Goal: Communication & Community: Share content

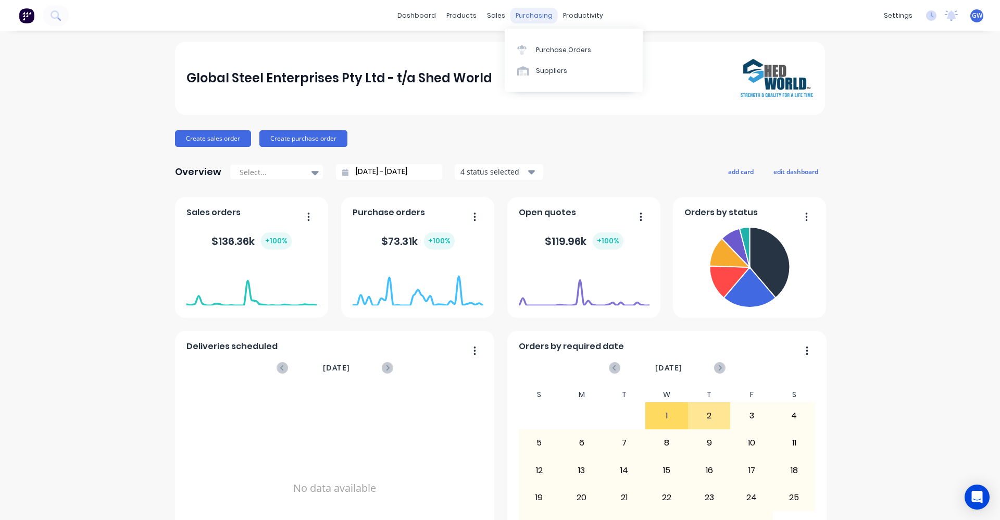
click at [527, 15] on div "purchasing" at bounding box center [534, 16] width 47 height 16
click at [546, 50] on div "Purchase Orders" at bounding box center [563, 49] width 55 height 9
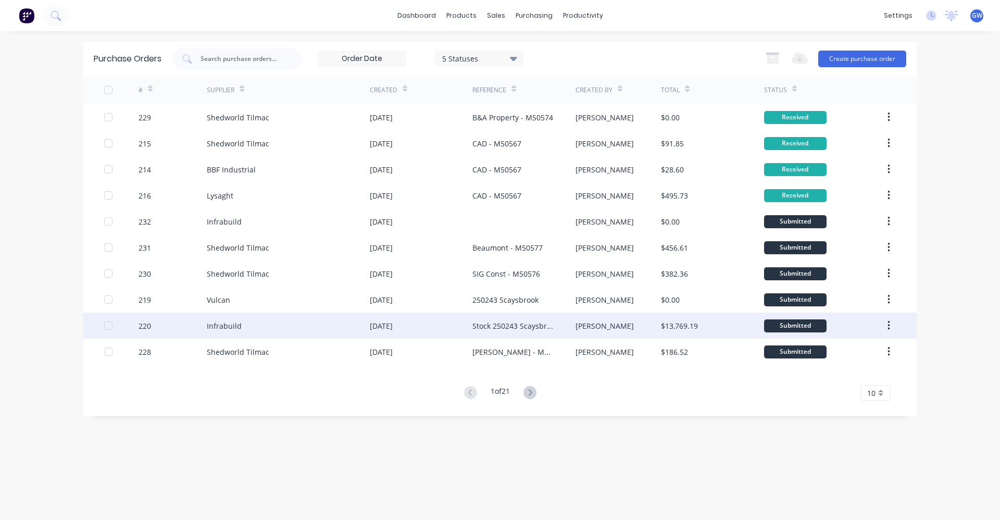
click at [501, 325] on div "Stock 250243 Scaysbrook" at bounding box center [513, 325] width 82 height 11
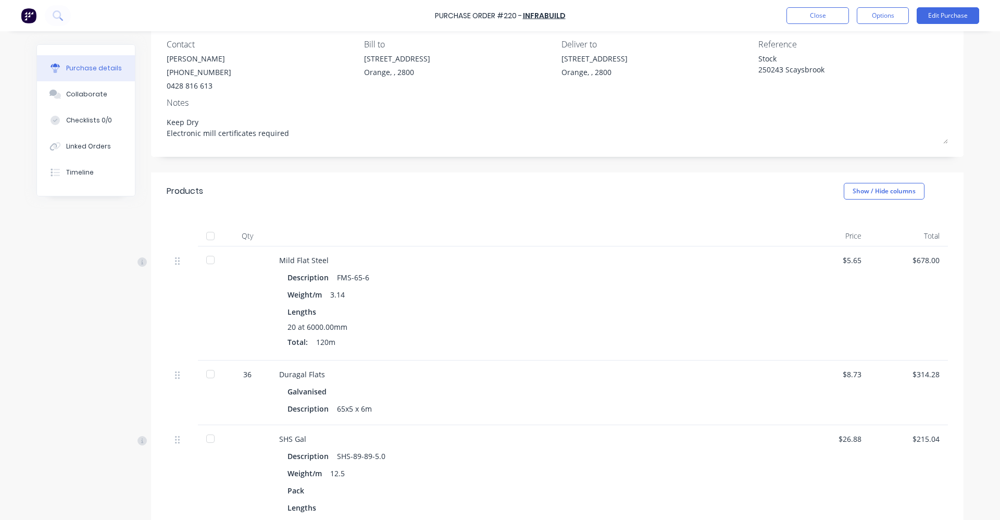
scroll to position [104, 0]
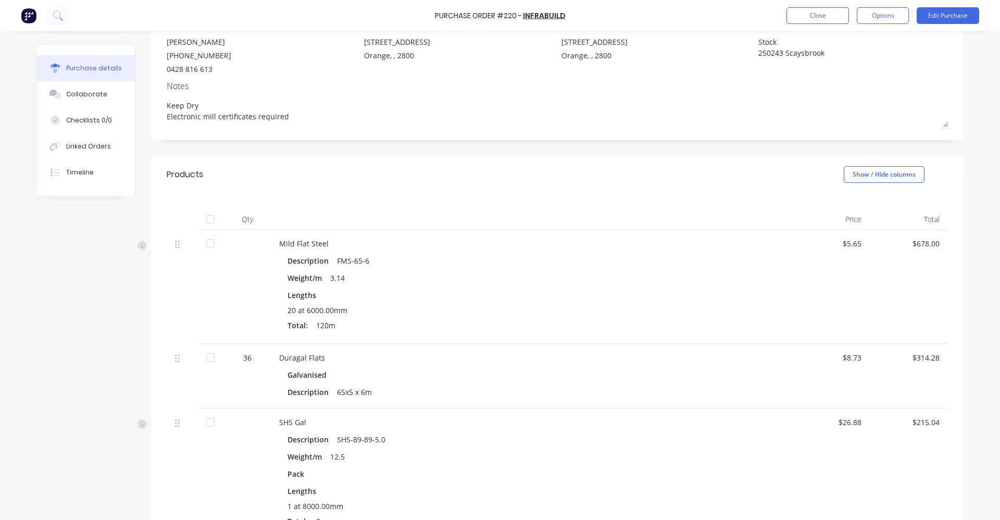
click at [208, 243] on div at bounding box center [210, 243] width 21 height 21
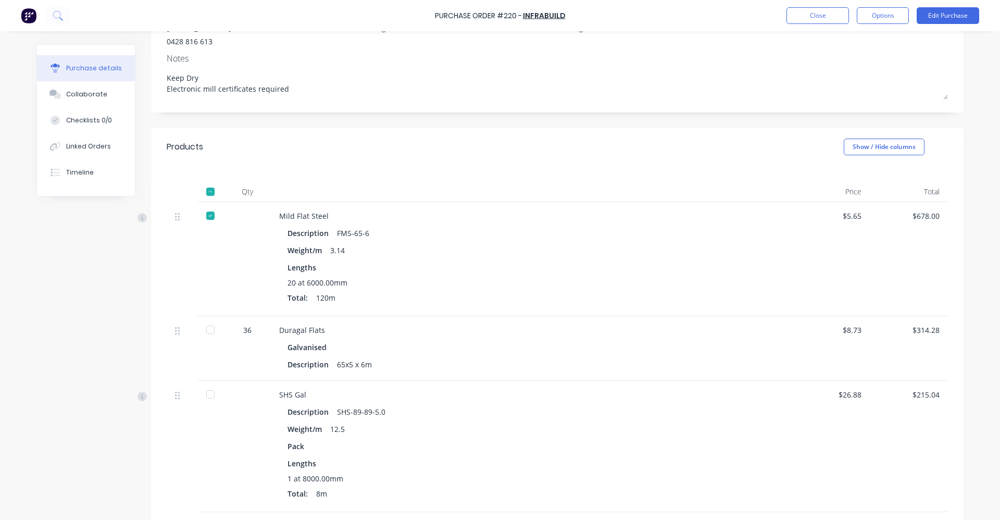
scroll to position [156, 0]
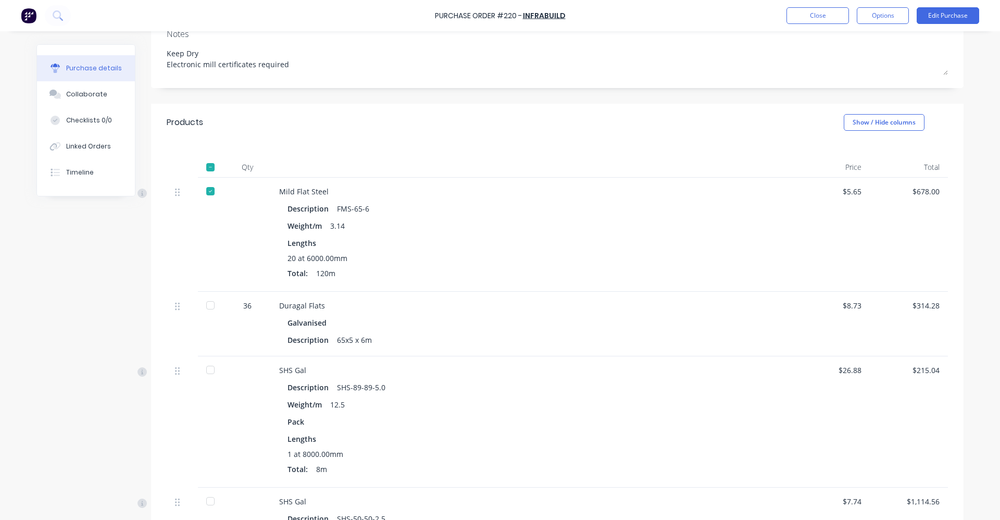
click at [206, 304] on div at bounding box center [210, 305] width 21 height 21
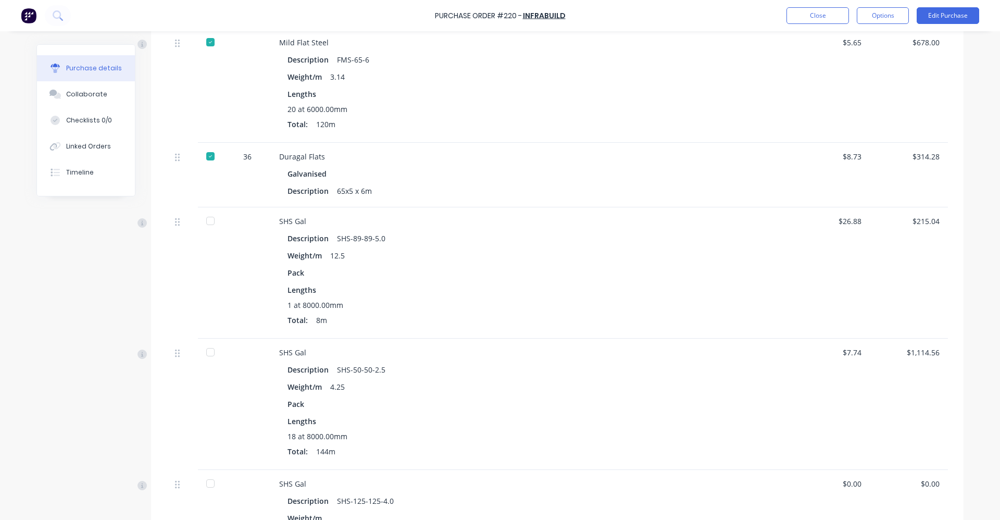
scroll to position [207, 0]
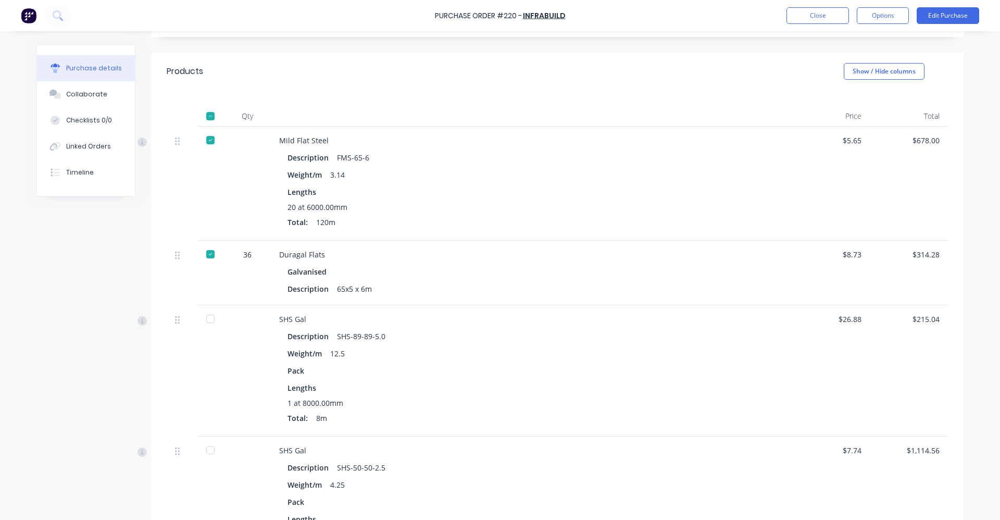
click at [205, 318] on div at bounding box center [210, 318] width 21 height 21
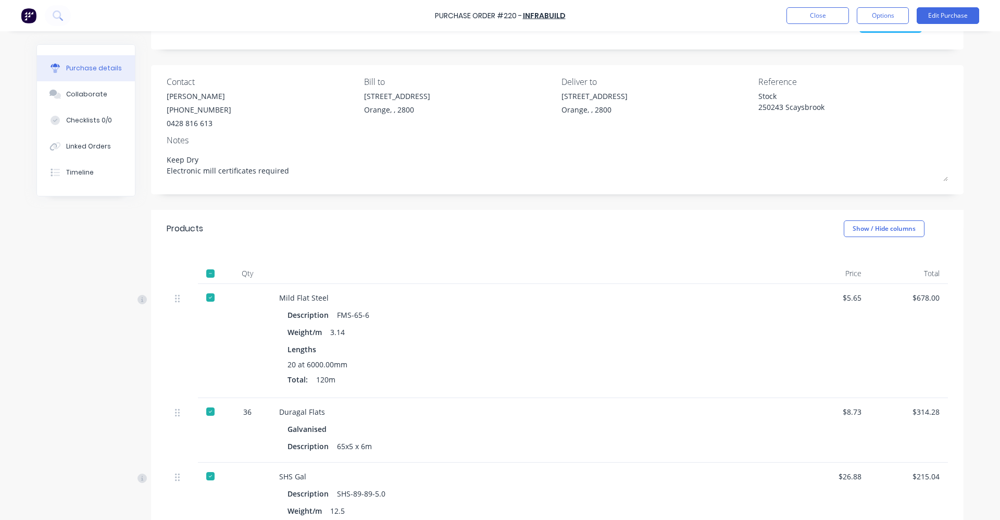
scroll to position [0, 0]
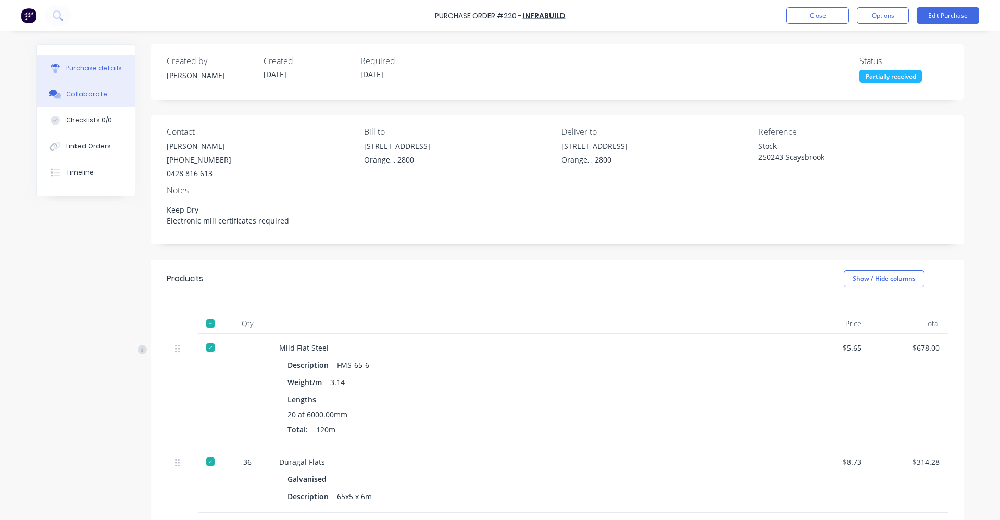
click at [82, 92] on div "Collaborate" at bounding box center [86, 94] width 41 height 9
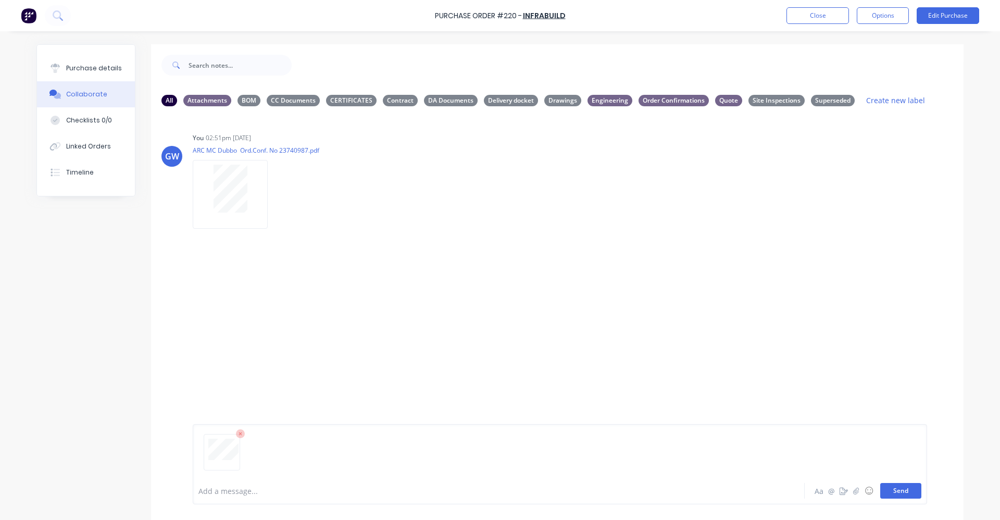
click at [899, 493] on button "Send" at bounding box center [900, 491] width 41 height 16
click at [810, 14] on button "Close" at bounding box center [818, 15] width 63 height 17
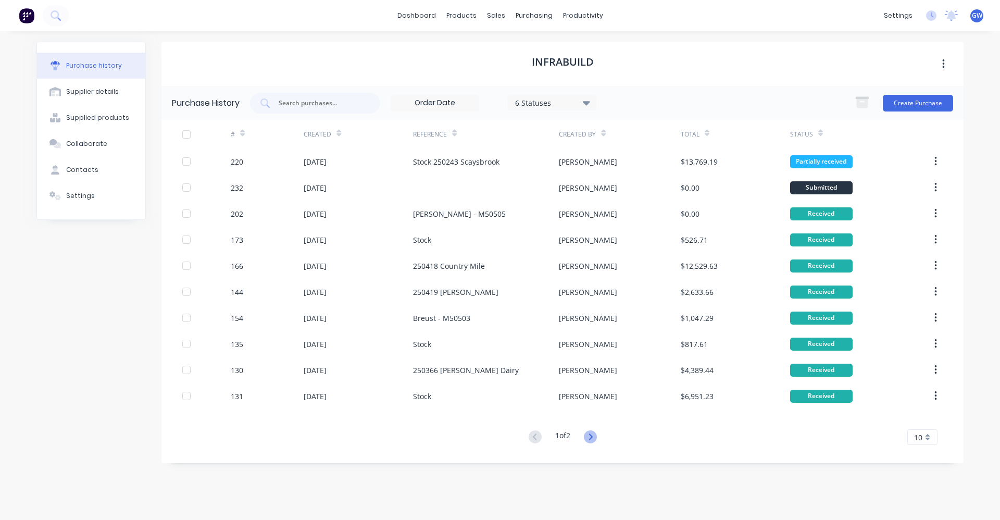
click at [594, 436] on icon at bounding box center [590, 436] width 13 height 13
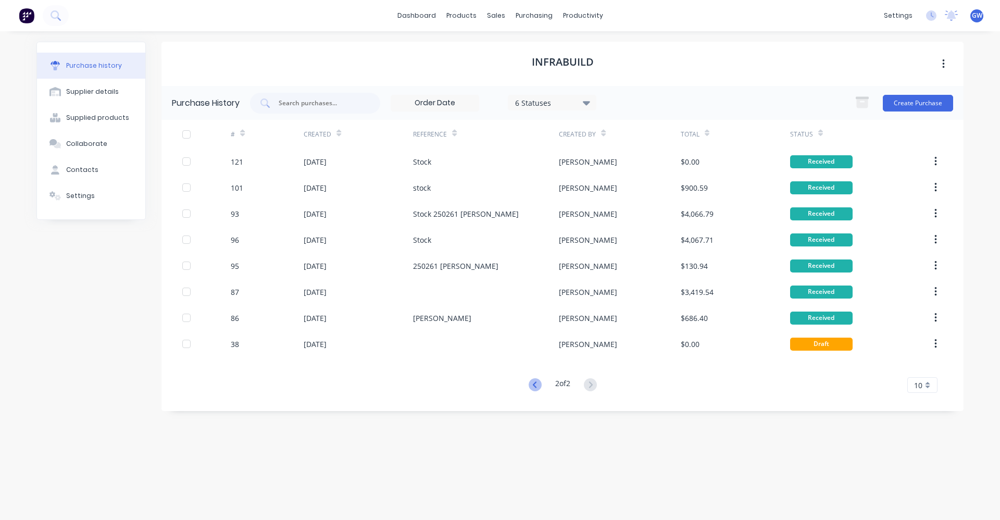
click at [532, 382] on icon at bounding box center [535, 384] width 13 height 13
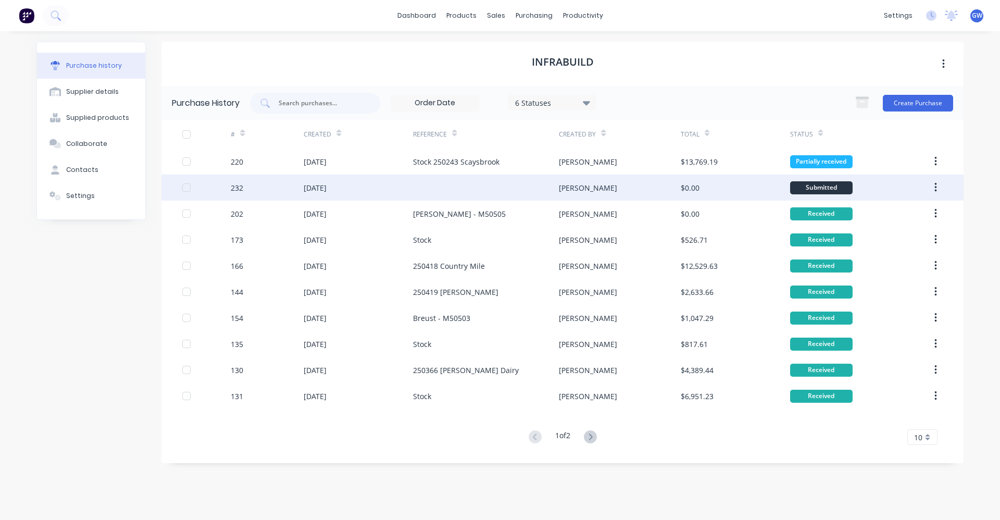
click at [515, 187] on div at bounding box center [486, 188] width 146 height 26
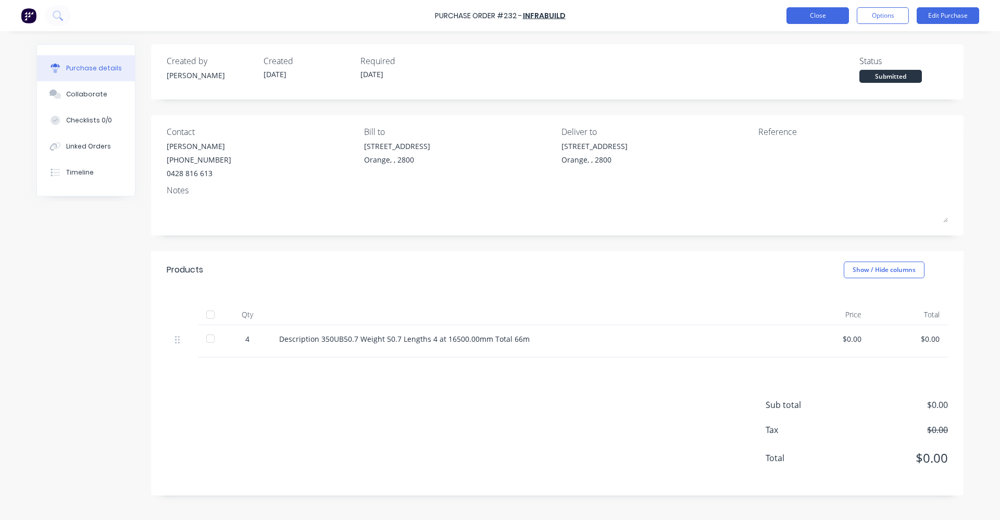
click at [810, 14] on button "Close" at bounding box center [818, 15] width 63 height 17
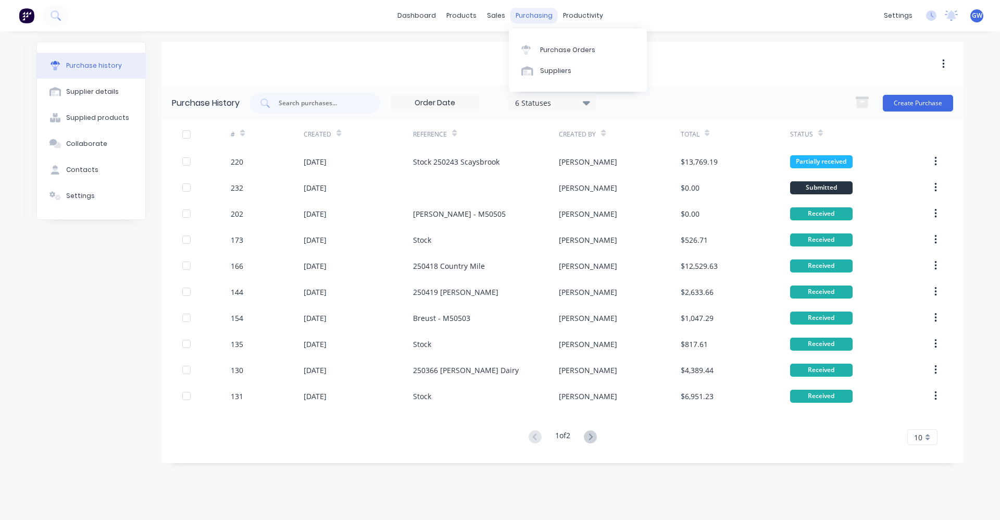
click at [531, 16] on div "purchasing" at bounding box center [534, 16] width 47 height 16
click at [561, 49] on div "Purchase Orders" at bounding box center [567, 49] width 55 height 9
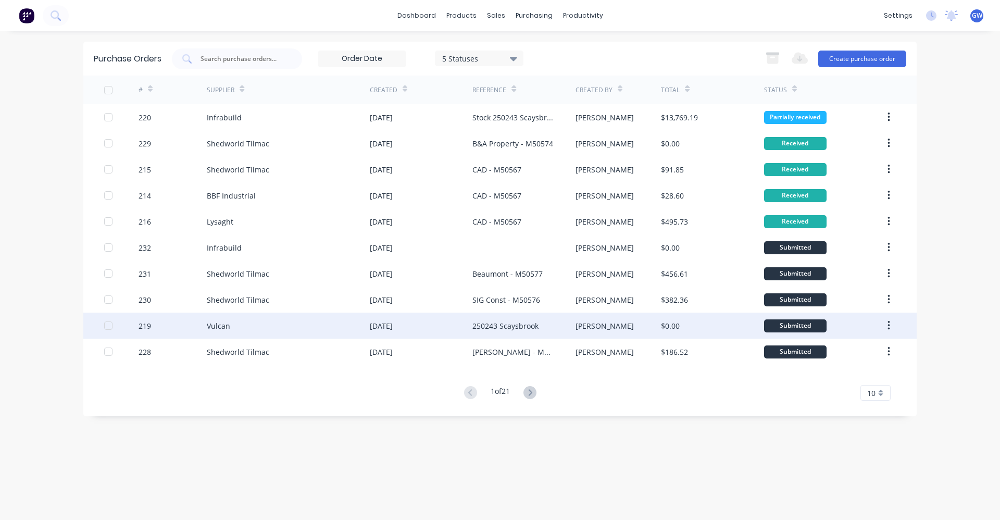
click at [503, 325] on div "250243 Scaysbrook" at bounding box center [505, 325] width 66 height 11
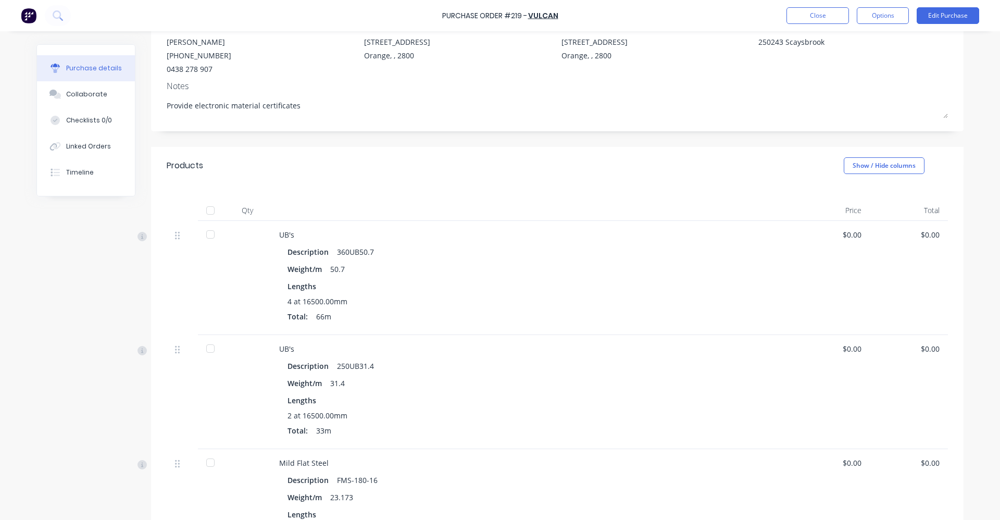
scroll to position [156, 0]
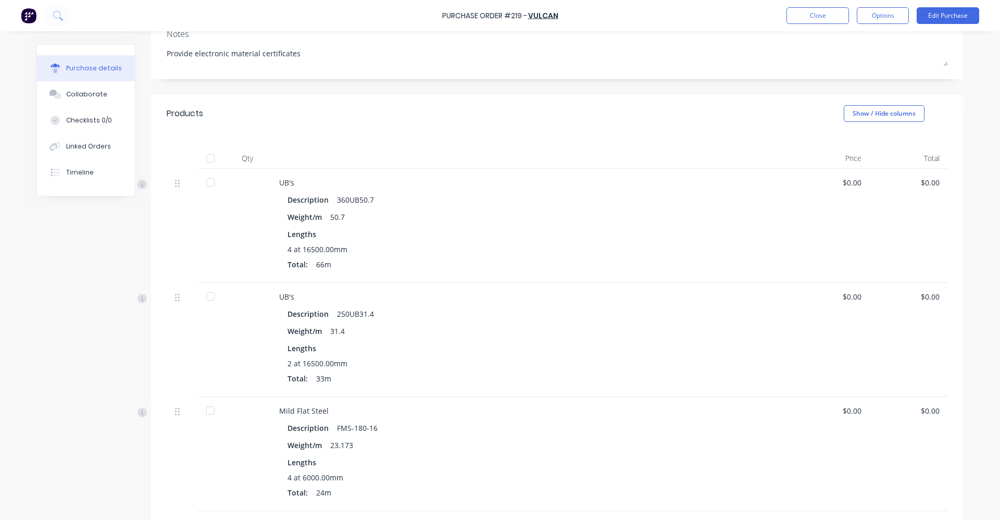
drag, startPoint x: 364, startPoint y: 235, endPoint x: 420, endPoint y: 204, distance: 63.9
click at [420, 204] on div "Description 360UB50.7" at bounding box center [532, 199] width 488 height 15
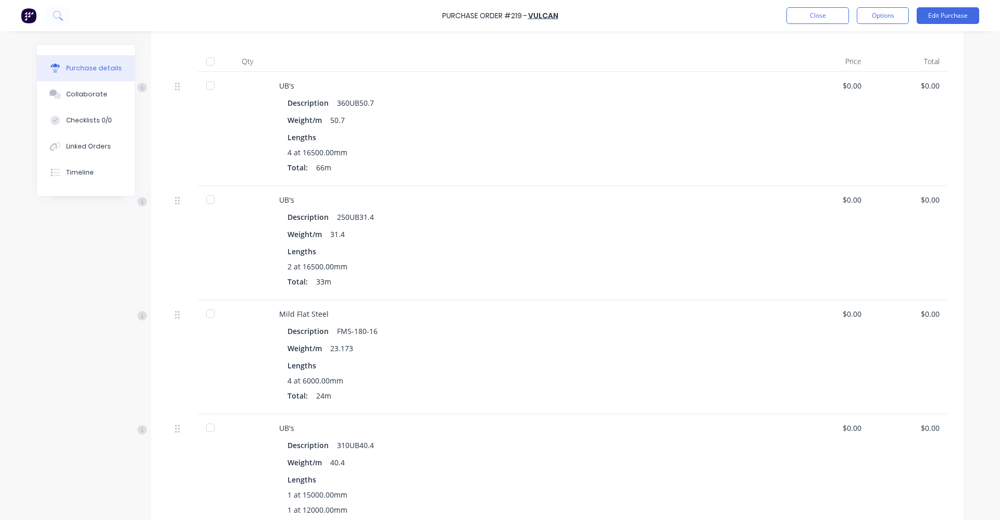
scroll to position [260, 0]
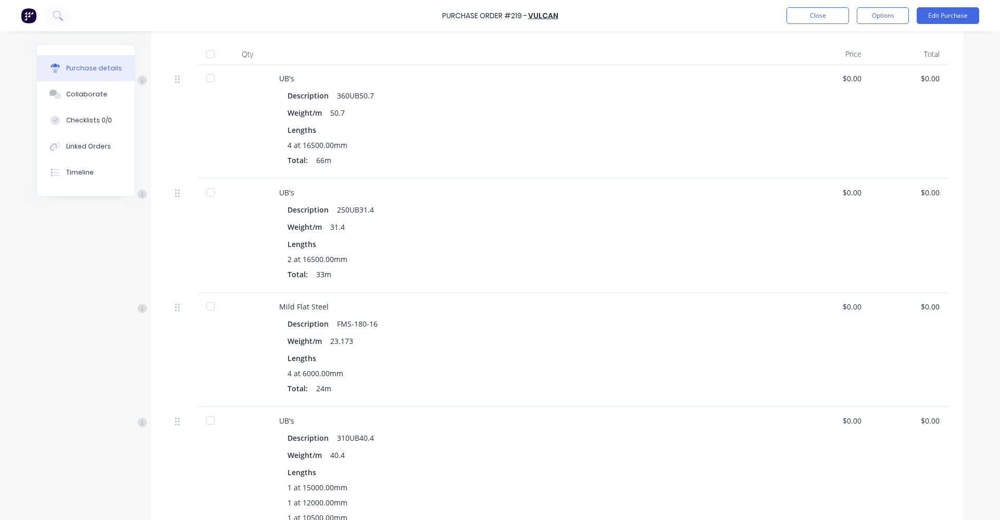
click at [206, 192] on div at bounding box center [210, 192] width 21 height 21
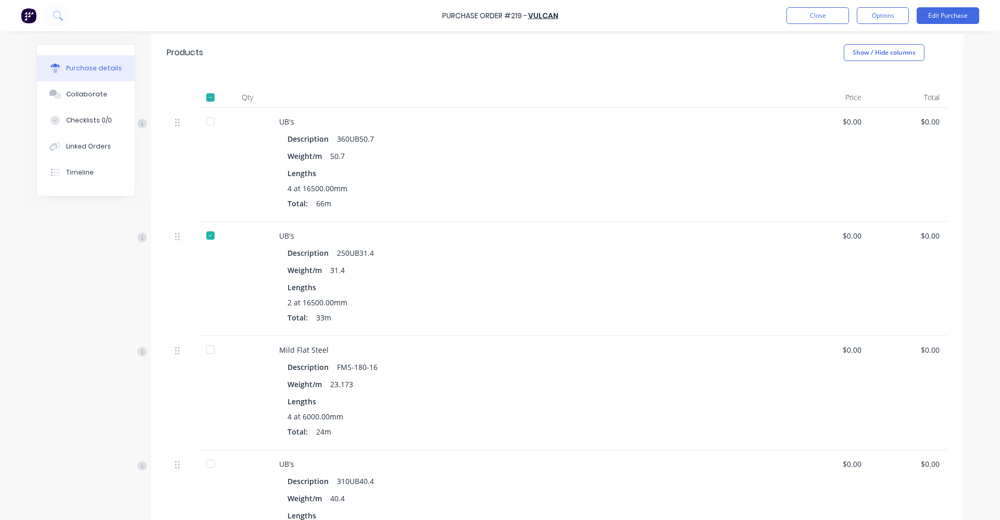
scroll to position [242, 0]
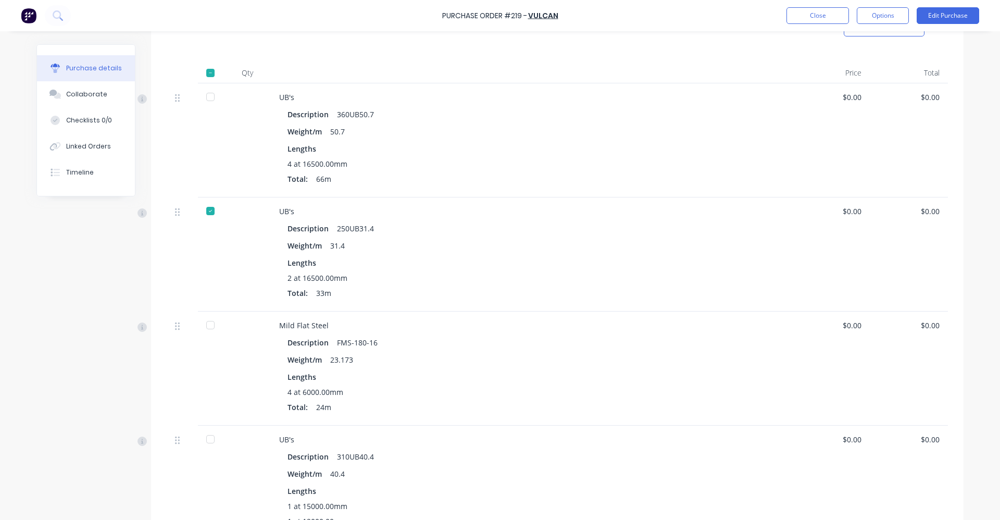
click at [206, 325] on div at bounding box center [210, 325] width 21 height 21
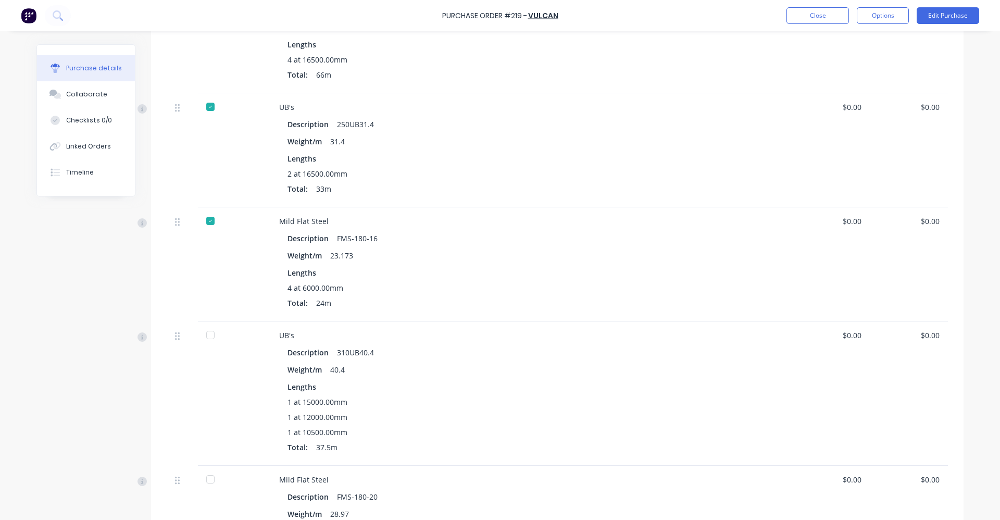
scroll to position [398, 0]
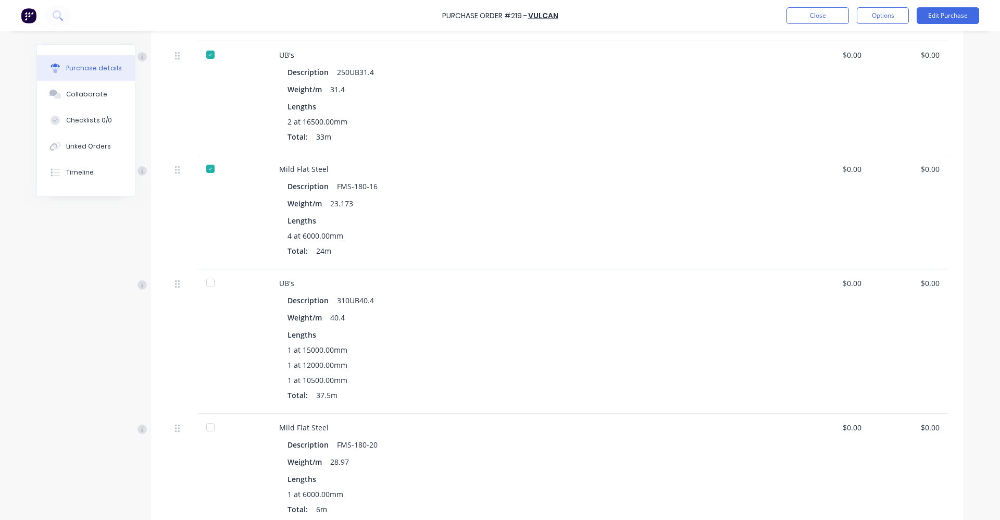
click at [207, 282] on div at bounding box center [210, 282] width 21 height 21
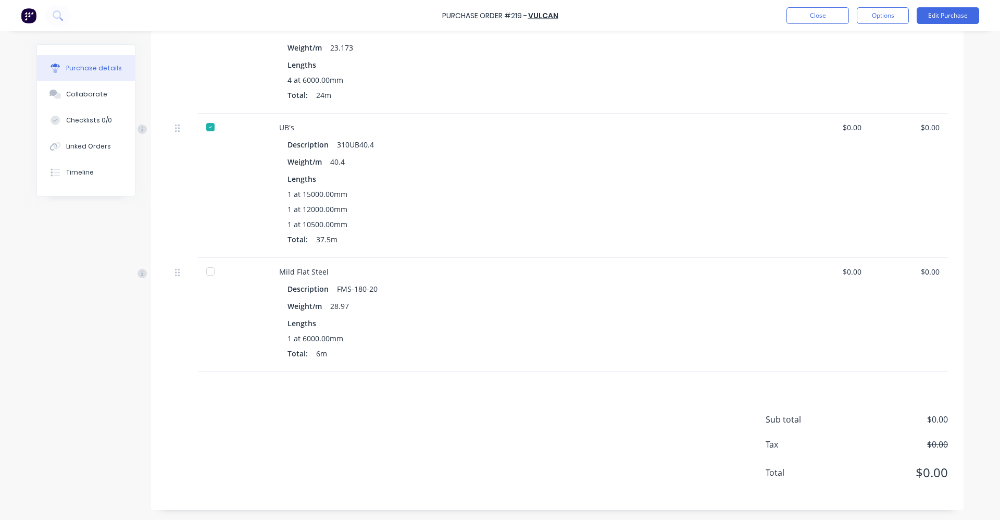
scroll to position [554, 0]
click at [207, 270] on div at bounding box center [210, 270] width 21 height 21
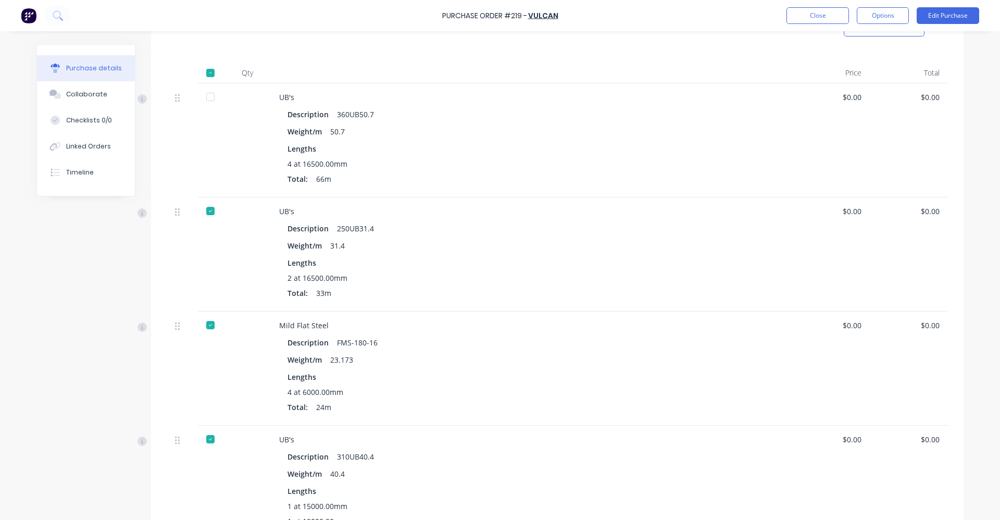
scroll to position [0, 0]
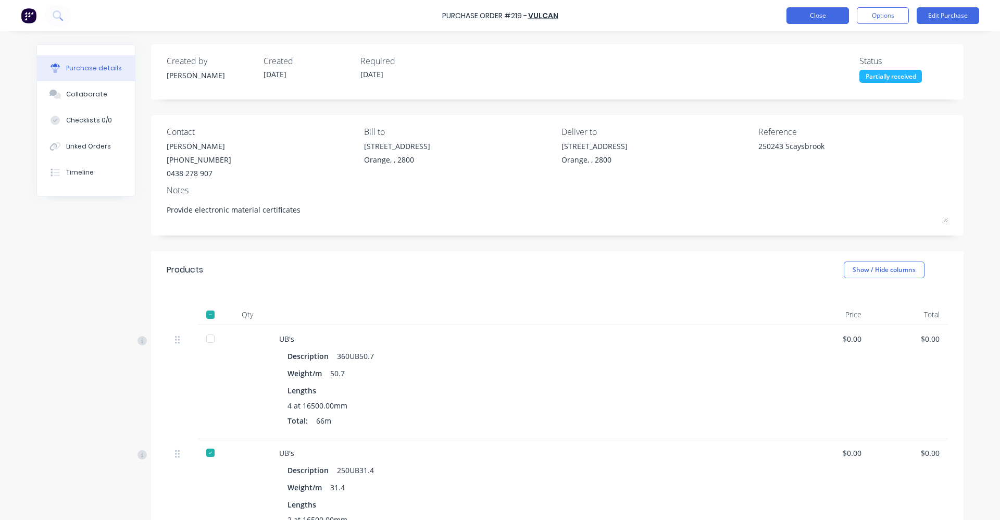
click at [819, 13] on button "Close" at bounding box center [818, 15] width 63 height 17
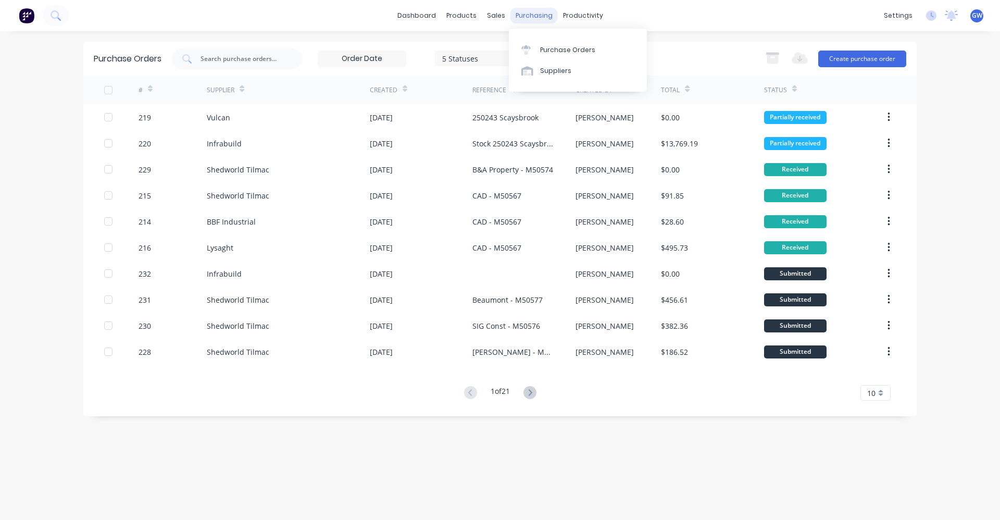
click at [534, 14] on div "purchasing" at bounding box center [534, 16] width 47 height 16
click at [555, 45] on div "Purchase Orders" at bounding box center [567, 49] width 55 height 9
click at [532, 394] on icon at bounding box center [530, 392] width 4 height 6
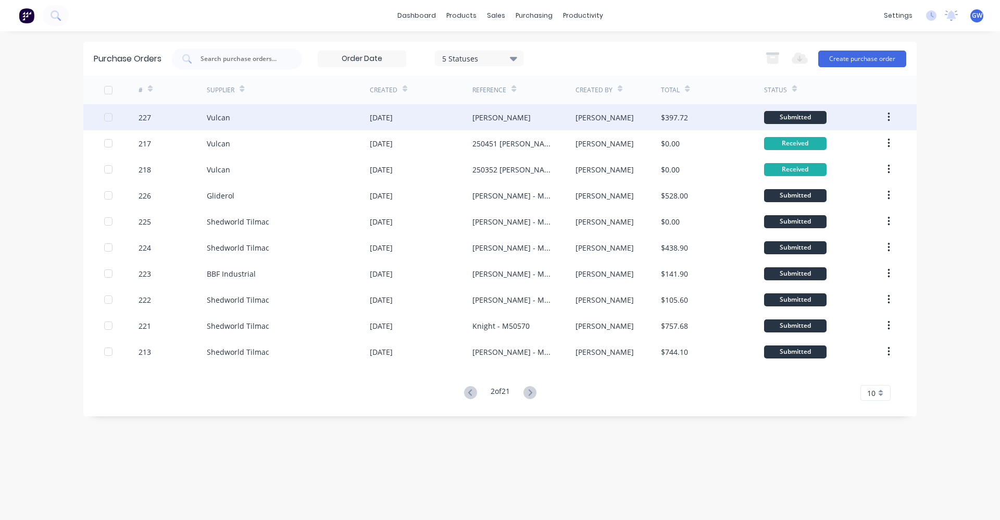
click at [488, 116] on div "[PERSON_NAME]" at bounding box center [501, 117] width 58 height 11
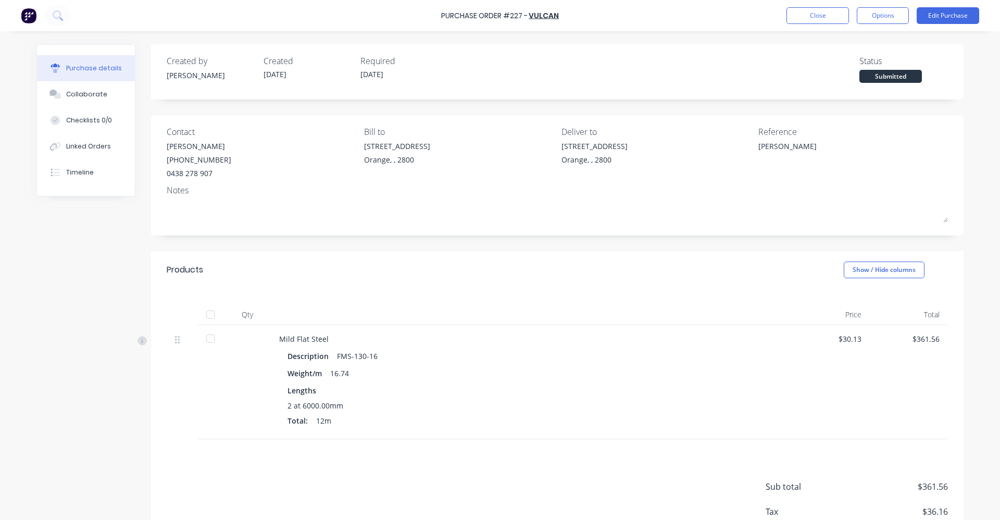
click at [208, 338] on div at bounding box center [210, 338] width 21 height 21
click at [819, 18] on button "Close" at bounding box center [818, 15] width 63 height 17
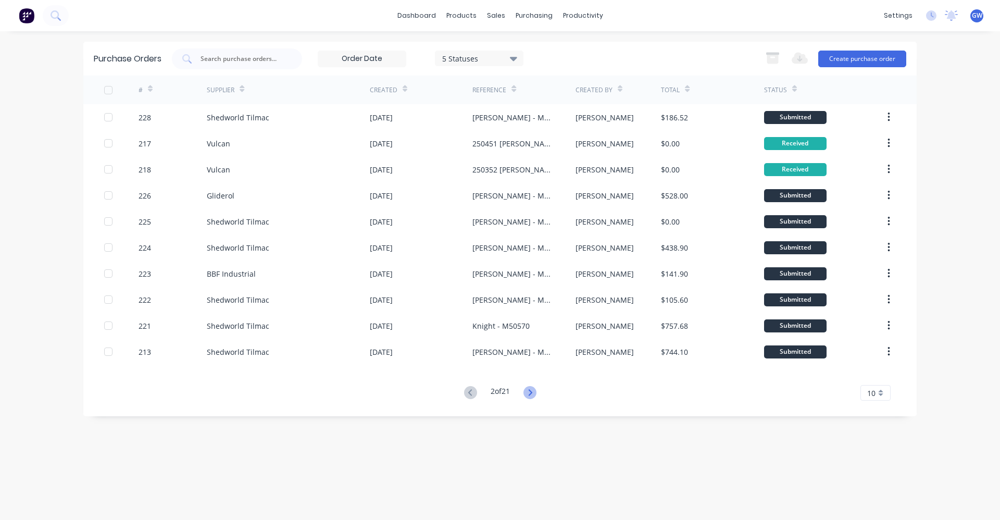
click at [535, 392] on icon at bounding box center [530, 392] width 13 height 13
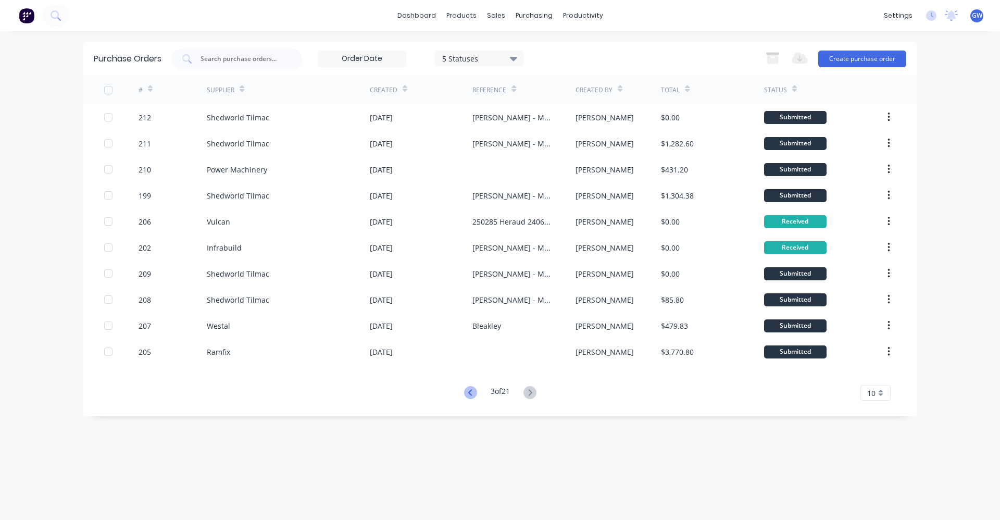
click at [471, 392] on icon at bounding box center [470, 392] width 13 height 13
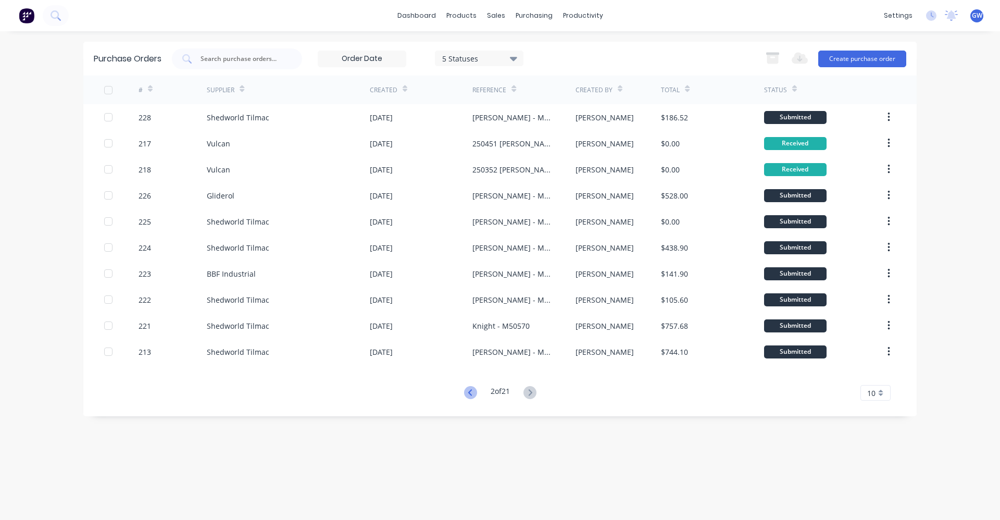
click at [467, 390] on icon at bounding box center [470, 392] width 13 height 13
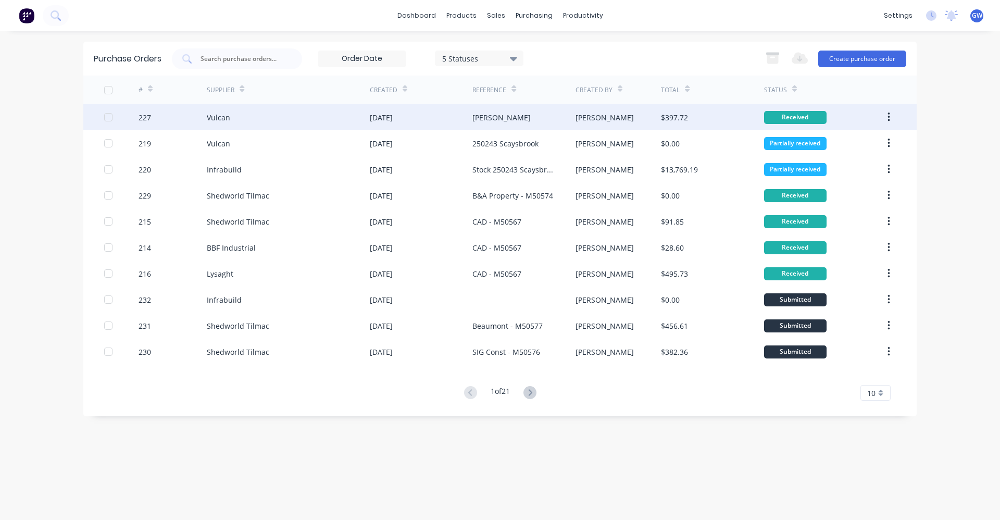
click at [393, 113] on div "[DATE]" at bounding box center [381, 117] width 23 height 11
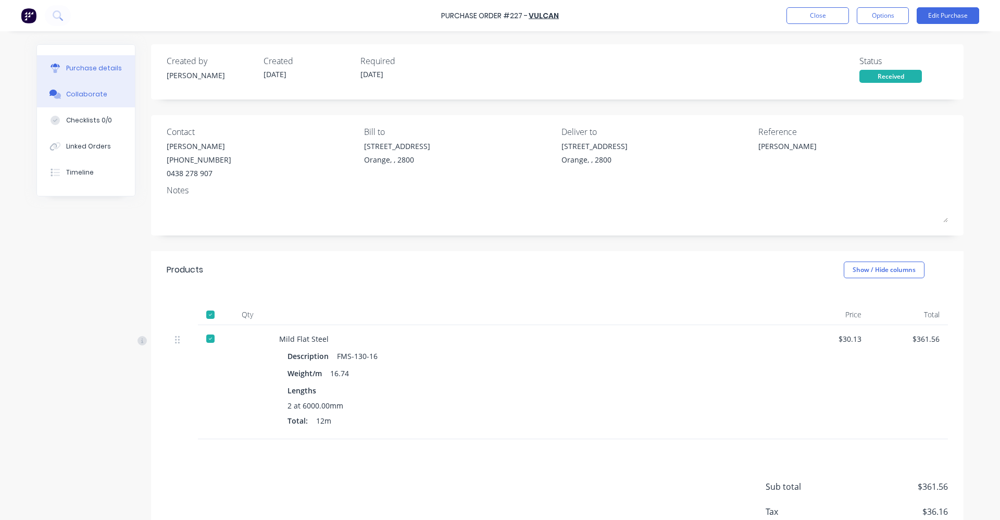
click at [90, 95] on div "Collaborate" at bounding box center [86, 94] width 41 height 9
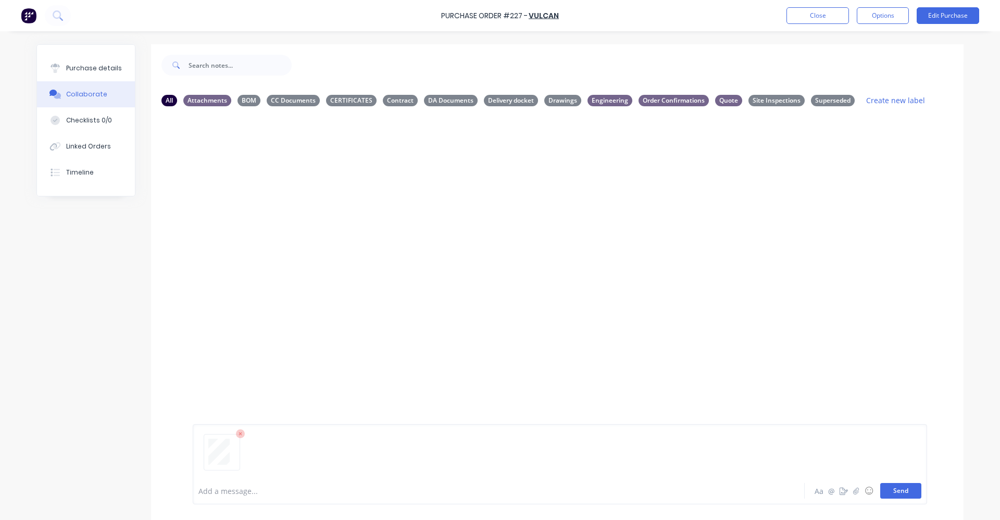
click at [900, 489] on button "Send" at bounding box center [900, 491] width 41 height 16
click at [455, 263] on div "GW You 03:14pm 02/10/25 Vulcan 2600913.pdf Labels Download Delete" at bounding box center [557, 296] width 813 height 363
click at [811, 13] on button "Close" at bounding box center [818, 15] width 63 height 17
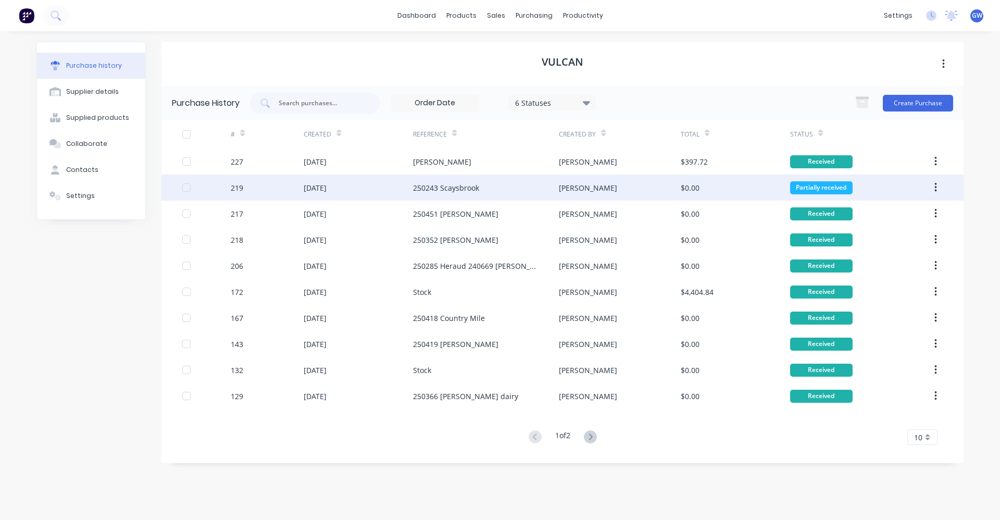
click at [444, 184] on div "250243 Scaysbrook" at bounding box center [446, 187] width 66 height 11
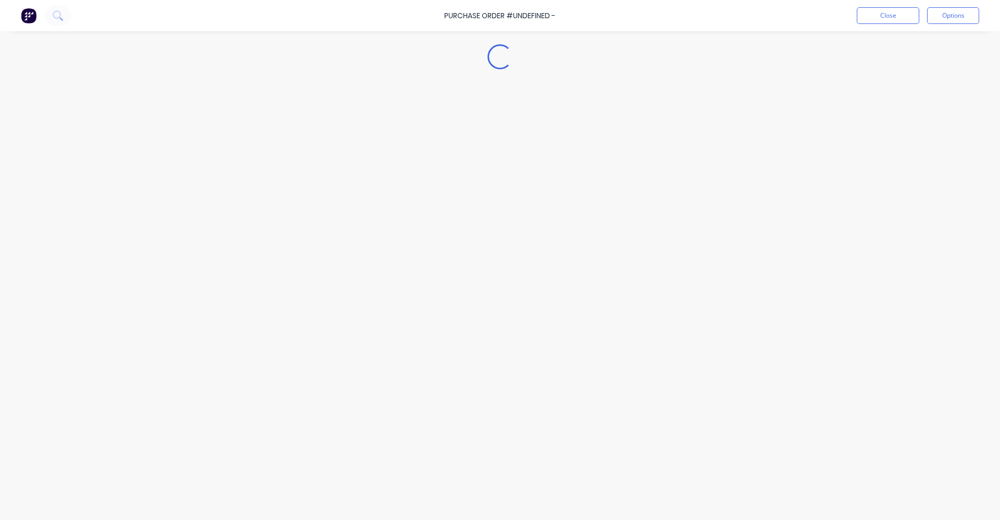
type textarea "x"
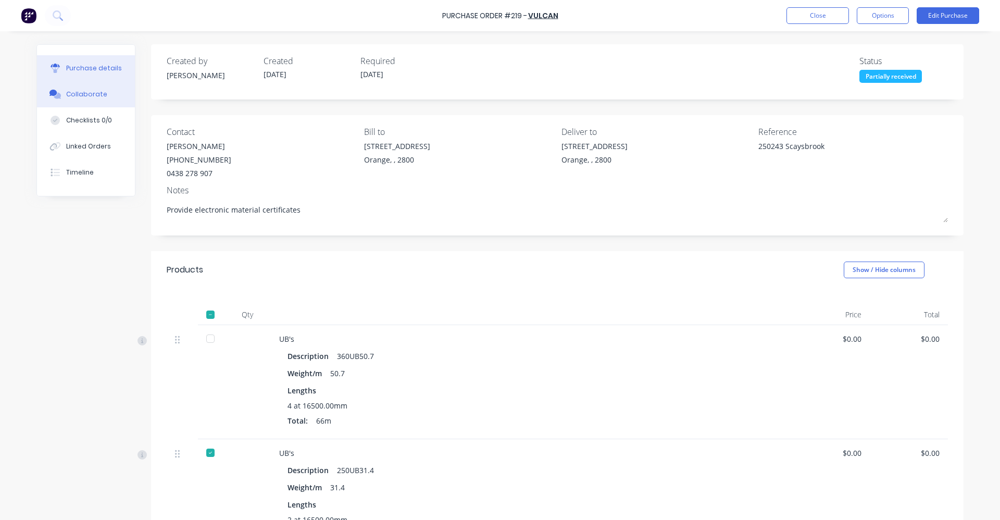
click at [81, 92] on div "Collaborate" at bounding box center [86, 94] width 41 height 9
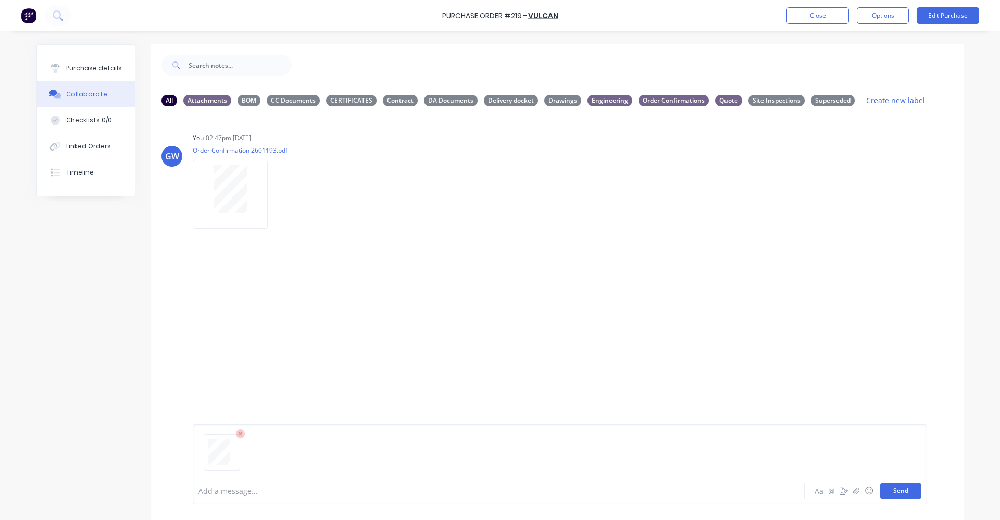
click at [895, 491] on button "Send" at bounding box center [900, 491] width 41 height 16
click at [823, 15] on button "Close" at bounding box center [818, 15] width 63 height 17
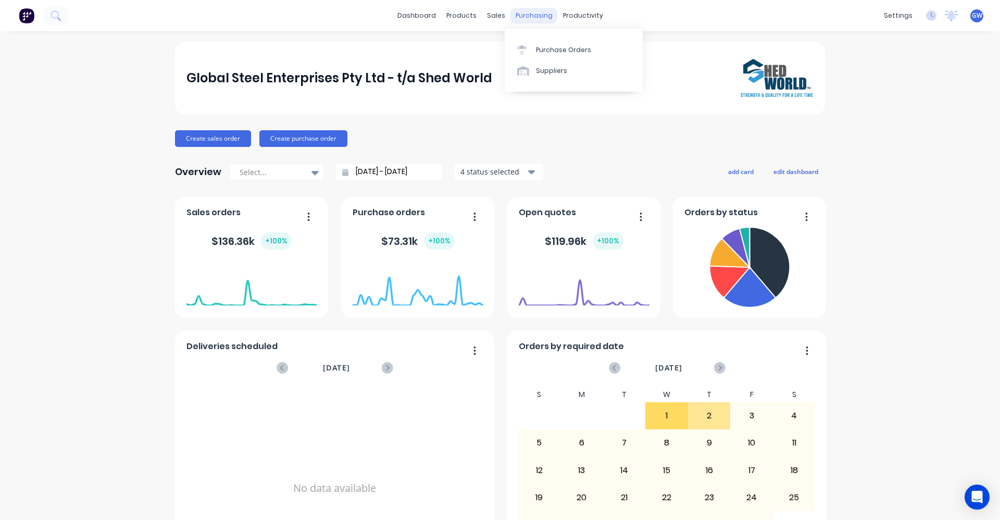
click at [533, 14] on div "purchasing" at bounding box center [534, 16] width 47 height 16
click at [549, 48] on div "Purchase Orders" at bounding box center [563, 49] width 55 height 9
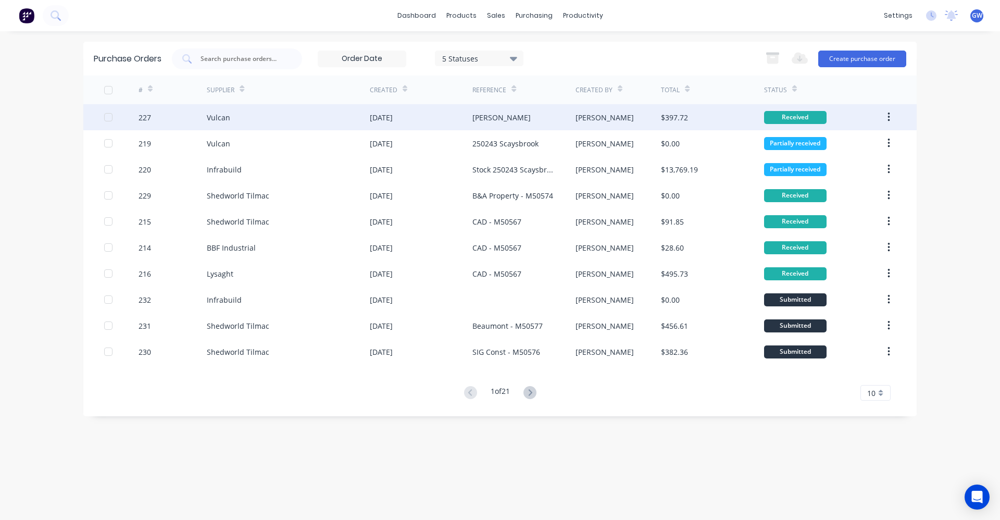
click at [480, 115] on div "[PERSON_NAME]" at bounding box center [501, 117] width 58 height 11
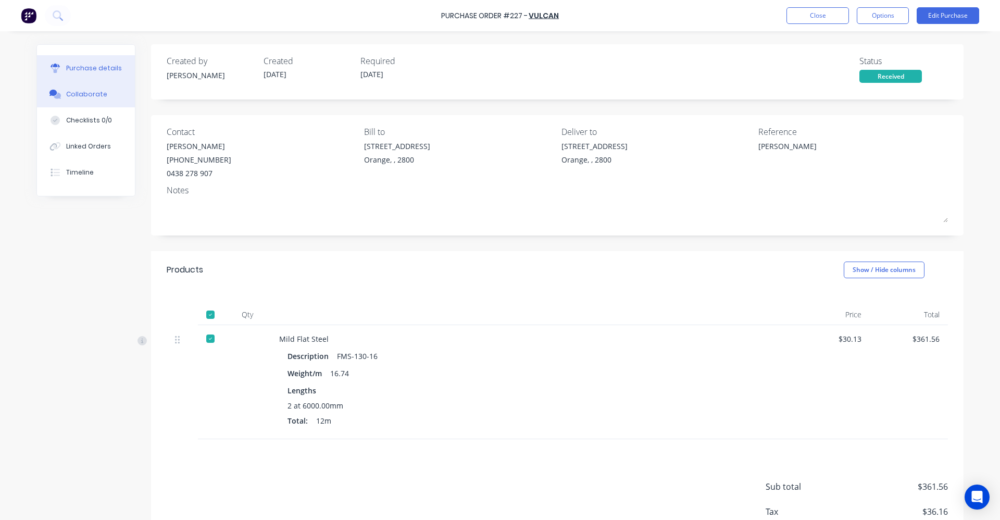
click at [85, 91] on div "Collaborate" at bounding box center [86, 94] width 41 height 9
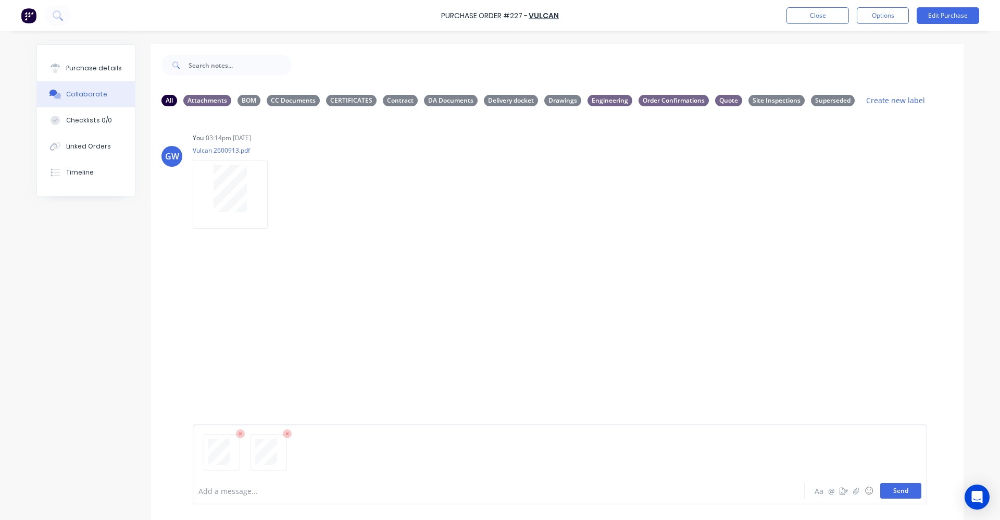
click at [903, 491] on button "Send" at bounding box center [900, 491] width 41 height 16
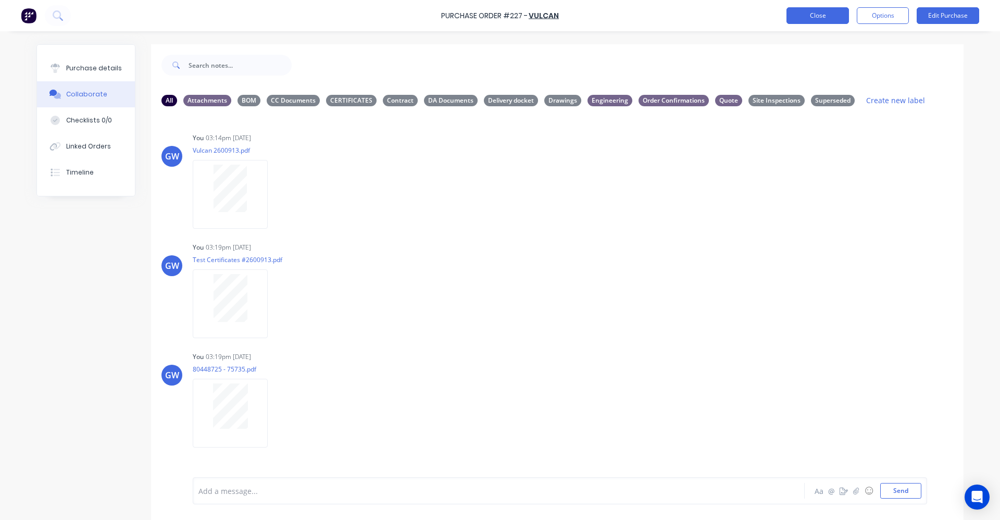
click at [805, 16] on button "Close" at bounding box center [818, 15] width 63 height 17
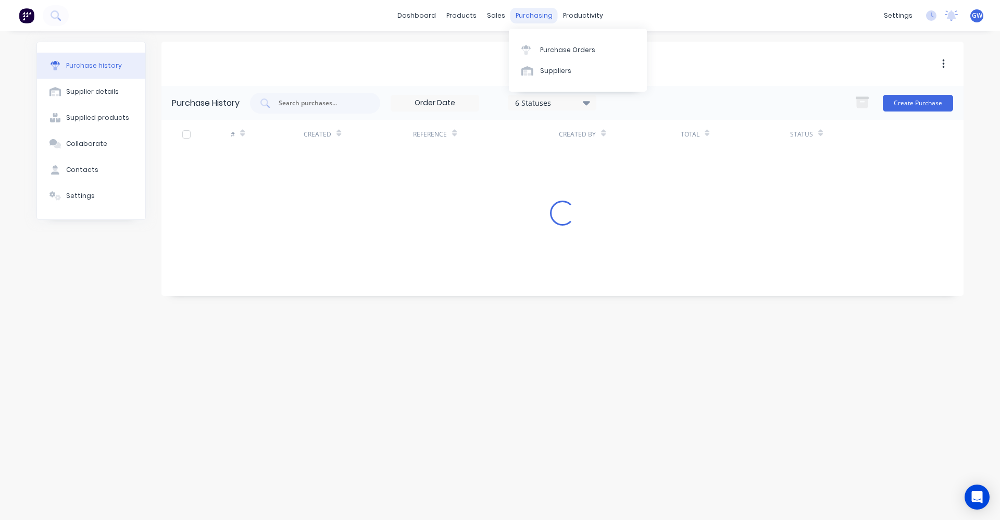
click at [529, 17] on div "purchasing" at bounding box center [534, 16] width 47 height 16
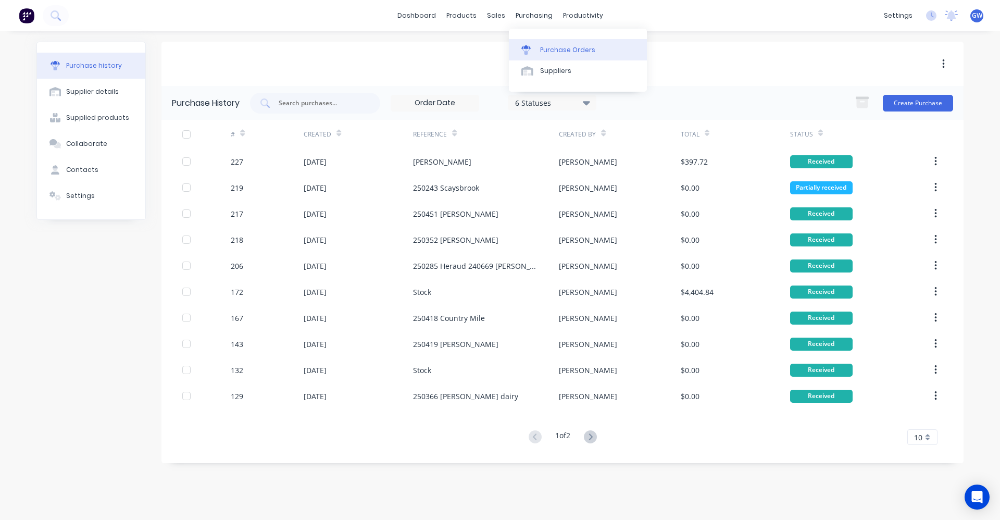
click at [555, 47] on div "Purchase Orders" at bounding box center [567, 49] width 55 height 9
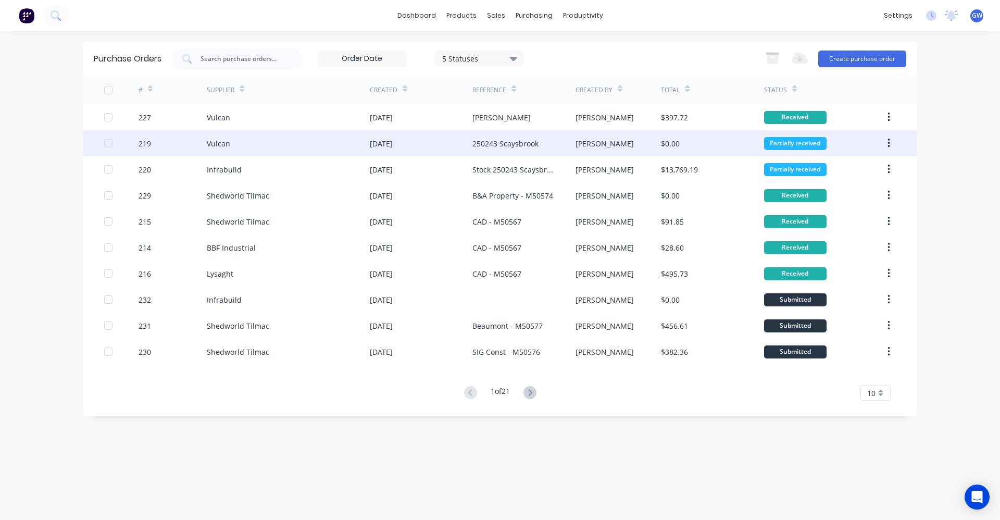
click at [496, 140] on div "250243 Scaysbrook" at bounding box center [505, 143] width 66 height 11
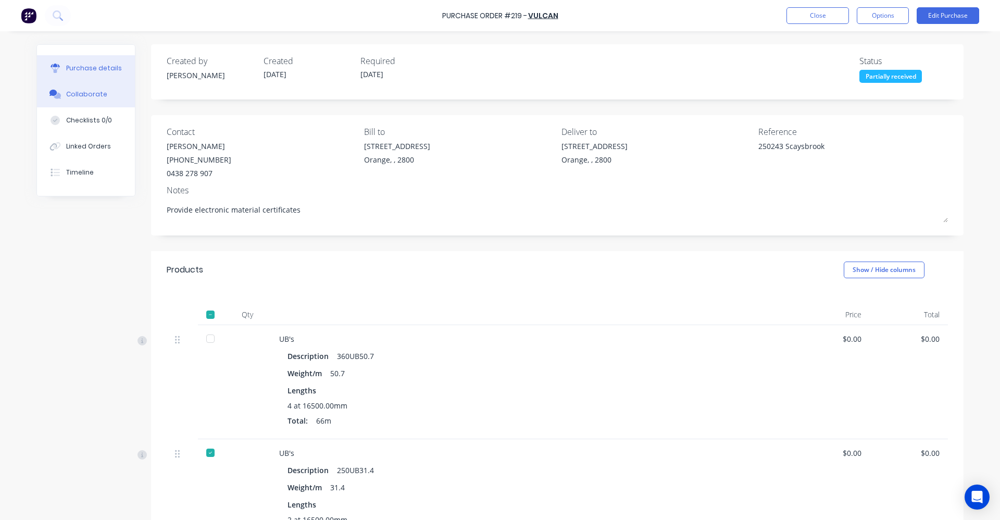
click at [81, 91] on div "Collaborate" at bounding box center [86, 94] width 41 height 9
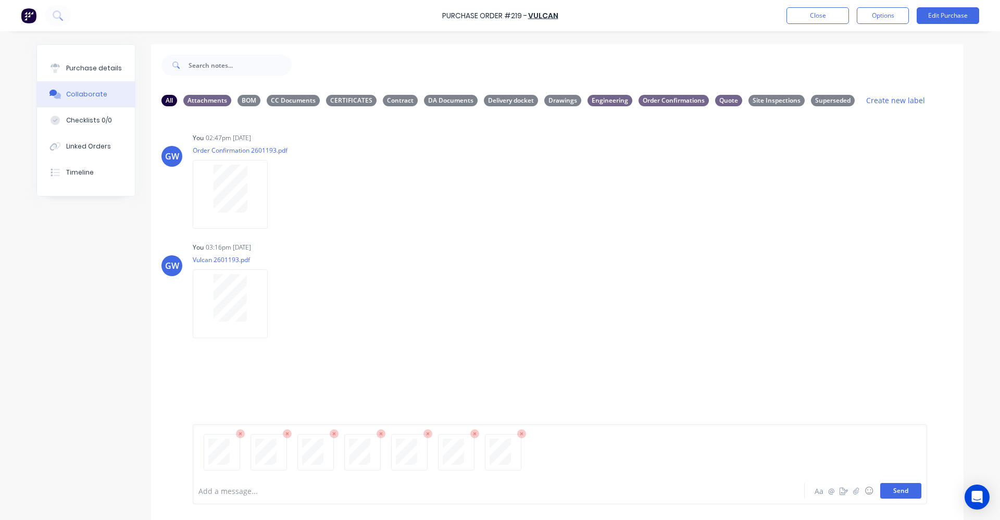
click at [899, 491] on button "Send" at bounding box center [900, 491] width 41 height 16
